Goal: Participate in discussion

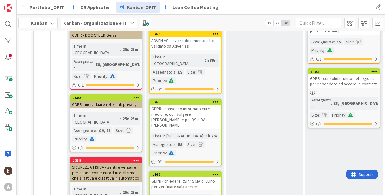
scroll to position [60, 0]
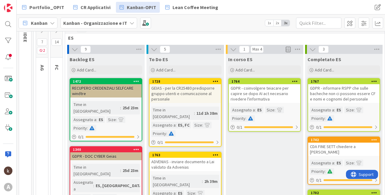
click at [249, 96] on div "GDPR - coinvolgere teiacare per capire se dopo AI act necesario rivedere l'info…" at bounding box center [264, 93] width 71 height 19
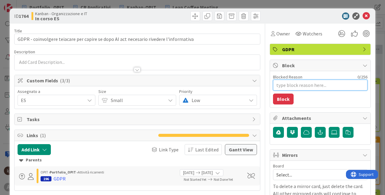
click at [300, 86] on textarea "Blocked Reason" at bounding box center [320, 85] width 94 height 11
type textarea "x"
type textarea "a"
type textarea "x"
type textarea "at"
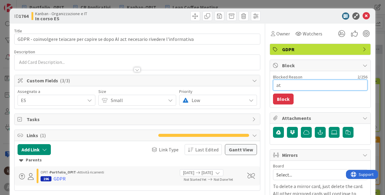
type textarea "x"
type textarea "att"
type textarea "x"
type textarea "atte"
type textarea "x"
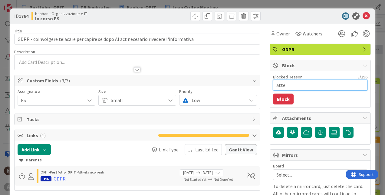
type textarea "attes"
type textarea "x"
type textarea "attesa"
type textarea "x"
type textarea "attesa"
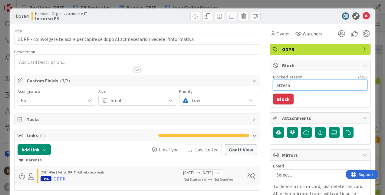
type textarea "x"
type textarea "attesa Te"
type textarea "x"
type textarea "attesa Tei"
type textarea "x"
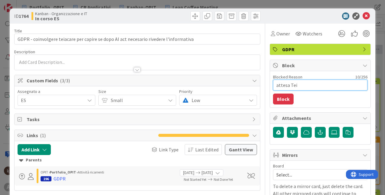
type textarea "attesa [PERSON_NAME]"
type textarea "x"
type textarea "attesa Teiac"
type textarea "x"
type textarea "attesa Teiaca"
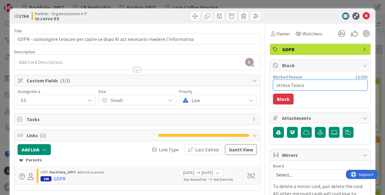
type textarea "x"
type textarea "attesa Teiacar"
type textarea "x"
type textarea "attesa Teiacare"
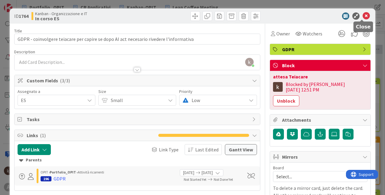
click at [362, 18] on icon at bounding box center [365, 15] width 7 height 7
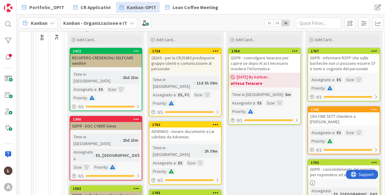
scroll to position [30, 0]
